Goal: Transaction & Acquisition: Purchase product/service

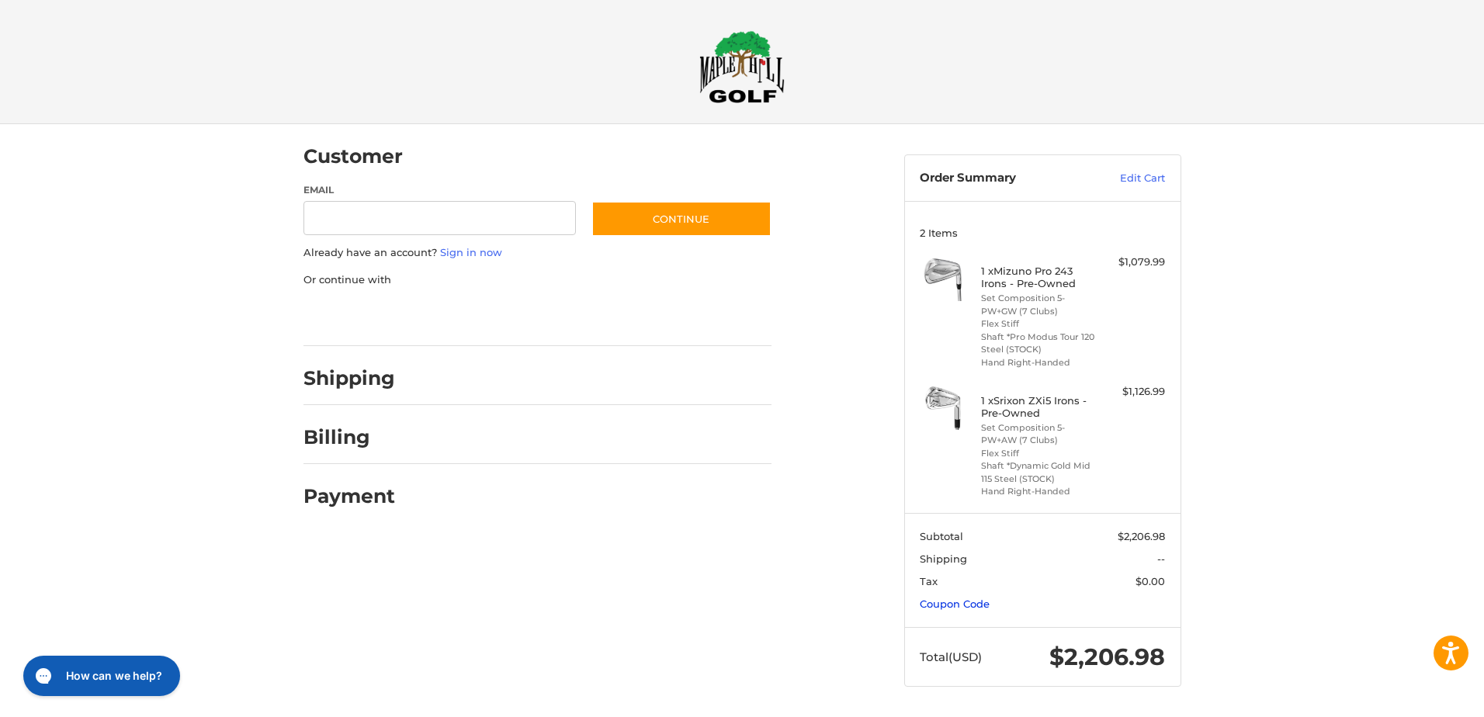
click at [956, 608] on link "Coupon Code" at bounding box center [955, 604] width 70 height 12
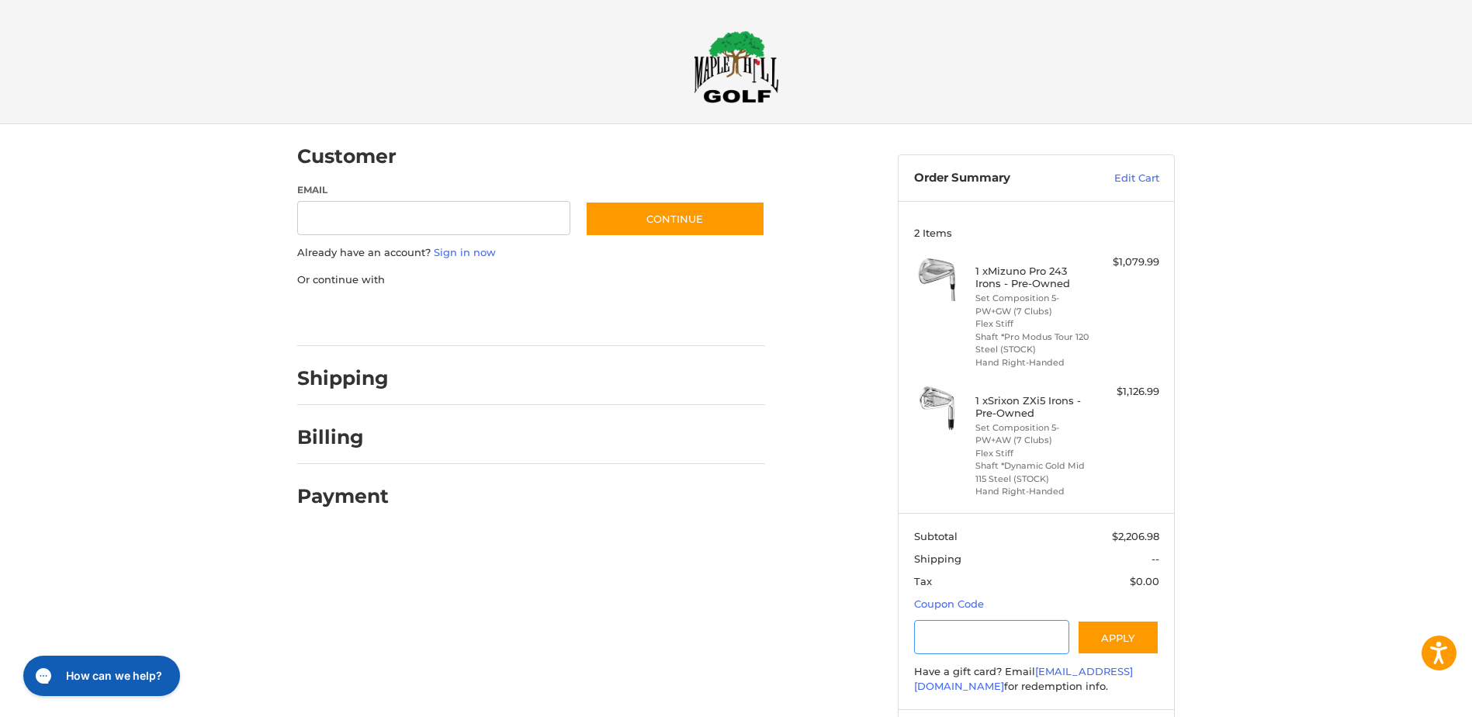
click at [982, 636] on input "Gift Certificate or Coupon Code" at bounding box center [992, 637] width 156 height 35
type input "******"
click at [1116, 641] on button "Apply" at bounding box center [1118, 637] width 82 height 35
